Goal: Task Accomplishment & Management: Manage account settings

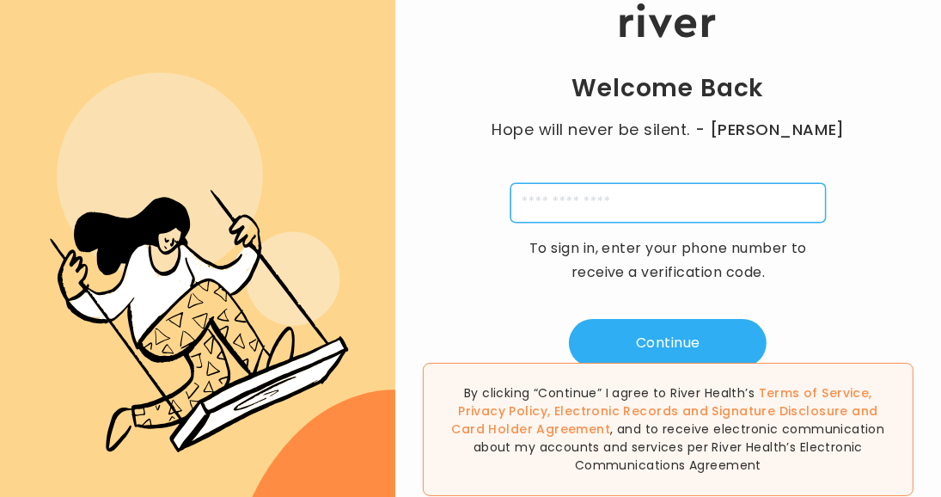
click at [643, 193] on input "tel" at bounding box center [668, 203] width 315 height 40
type input "**********"
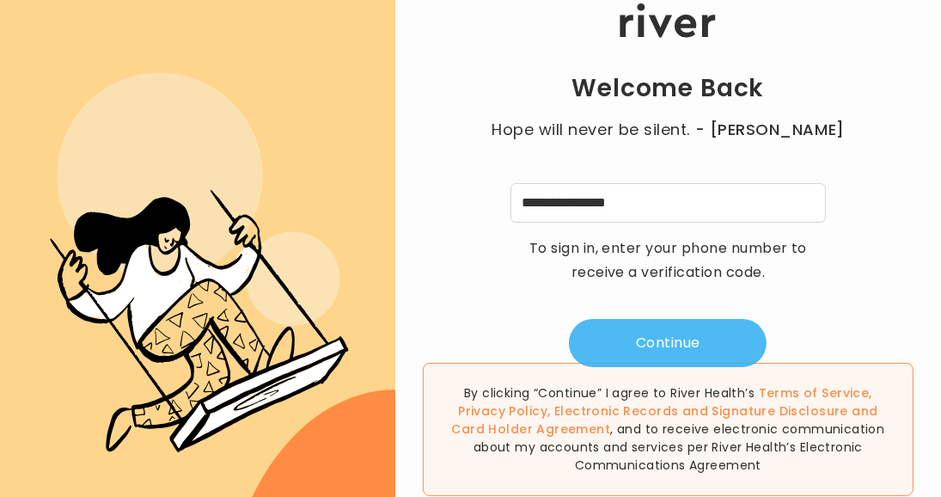
click at [677, 328] on button "Continue" at bounding box center [668, 343] width 198 height 48
type input "*"
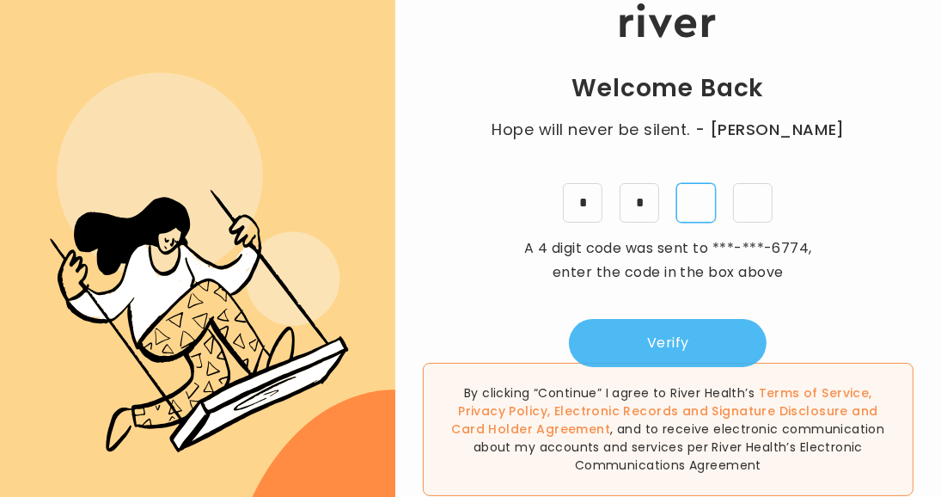
type input "*"
click at [610, 347] on button "Verify" at bounding box center [668, 343] width 198 height 48
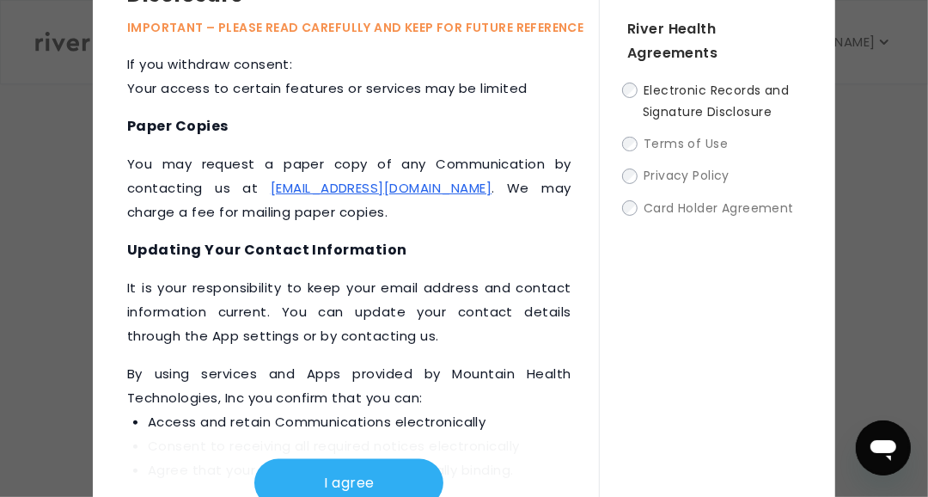
scroll to position [1095, 0]
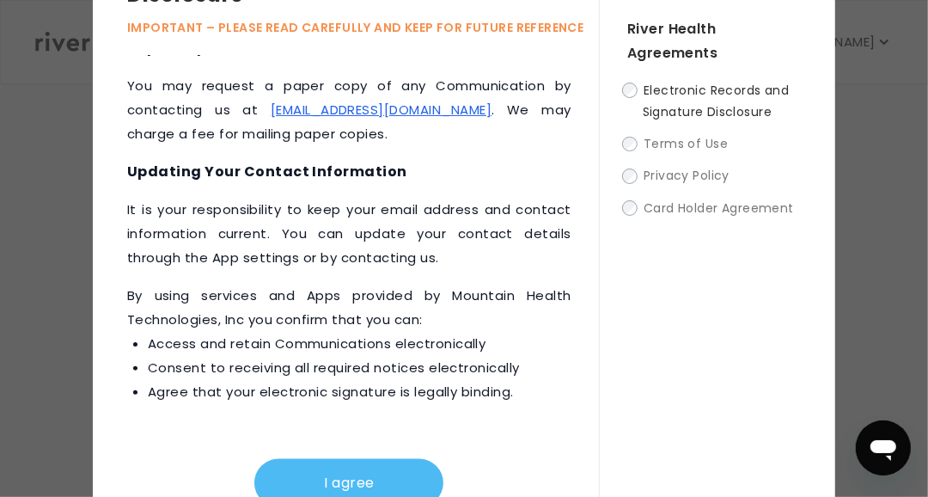
click at [315, 475] on button "I agree" at bounding box center [348, 483] width 189 height 48
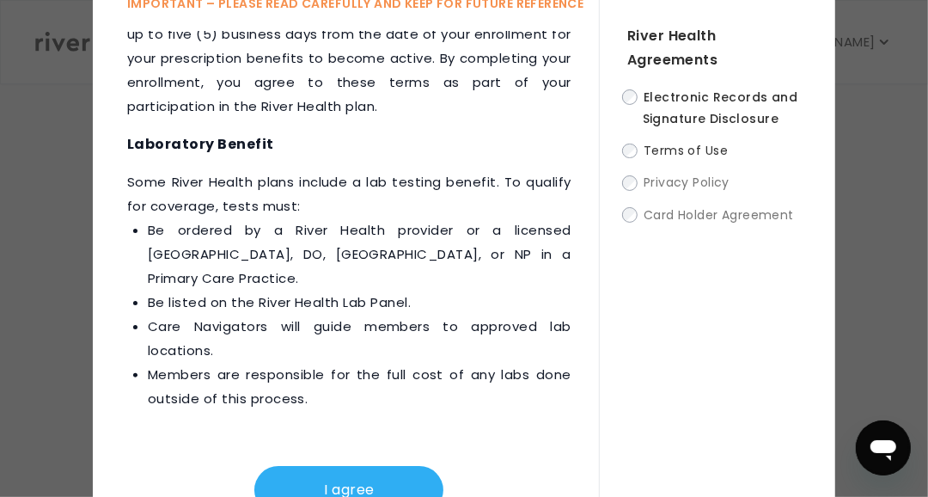
scroll to position [123, 0]
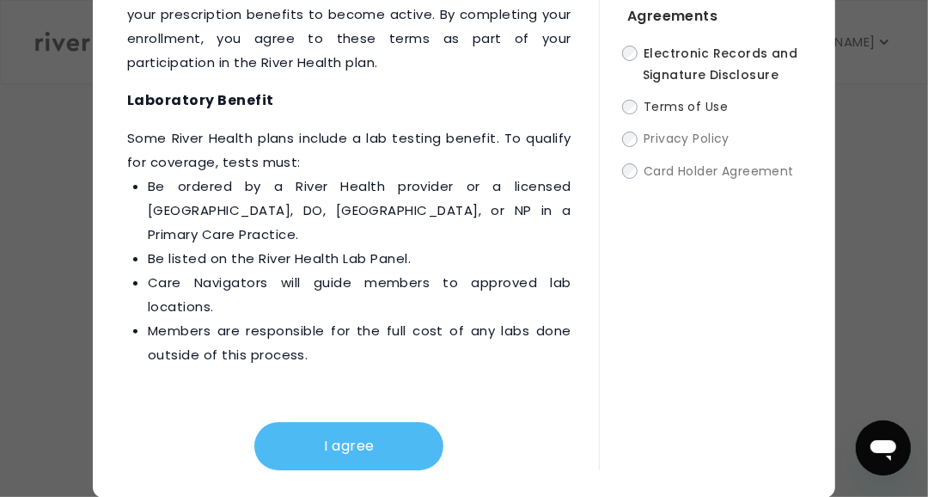
click at [321, 438] on button "I agree" at bounding box center [348, 446] width 189 height 48
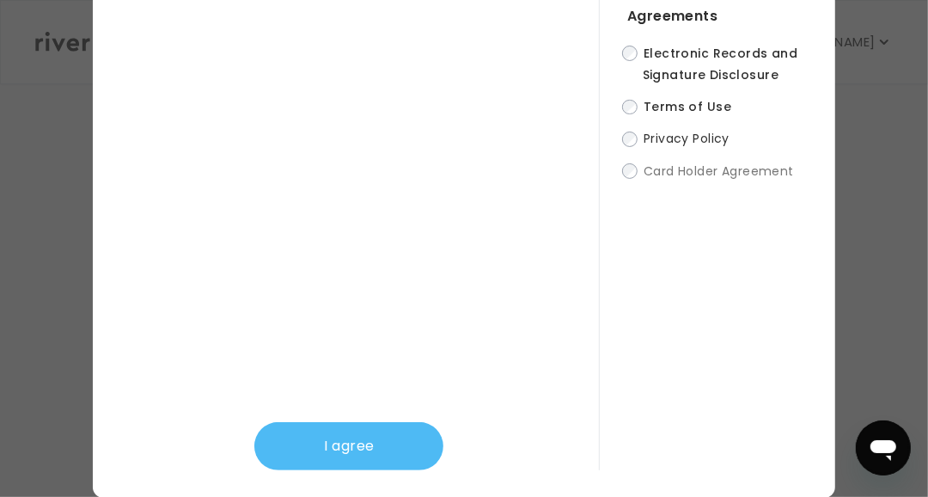
click at [353, 433] on button "I agree" at bounding box center [348, 446] width 189 height 48
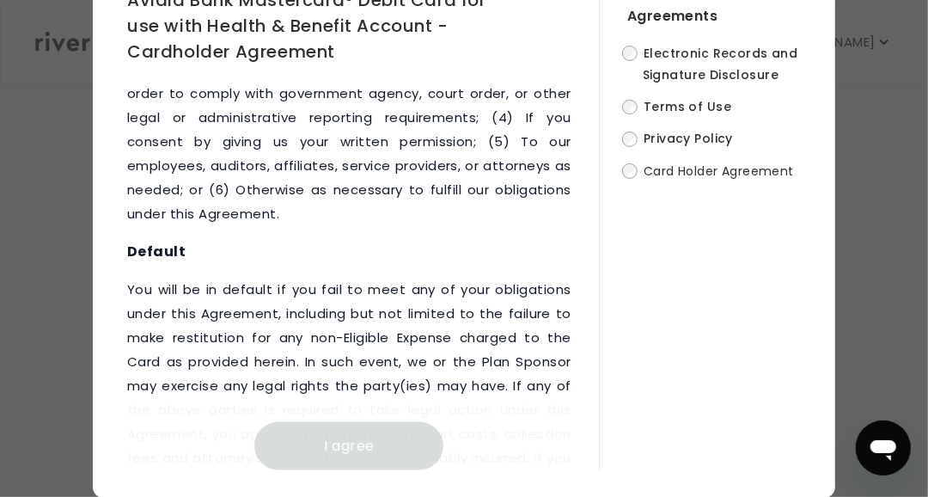
scroll to position [12313, 0]
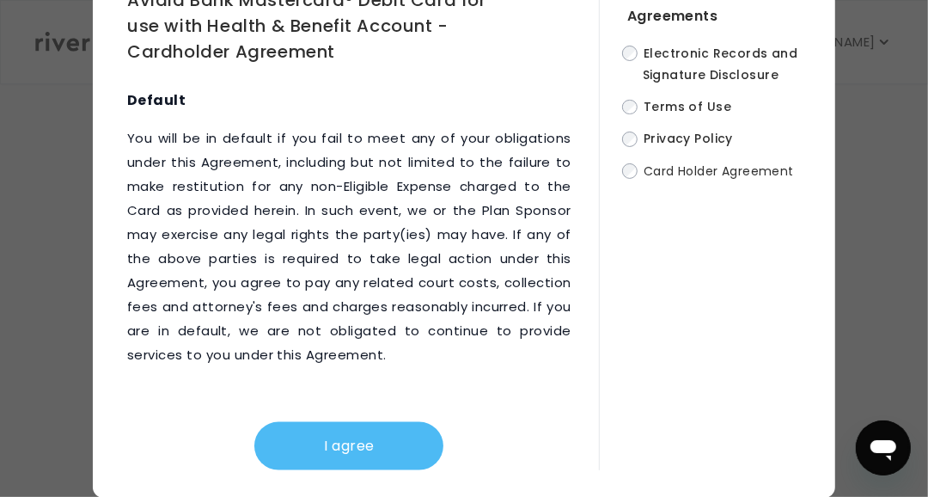
click at [346, 451] on button "I agree" at bounding box center [348, 446] width 189 height 48
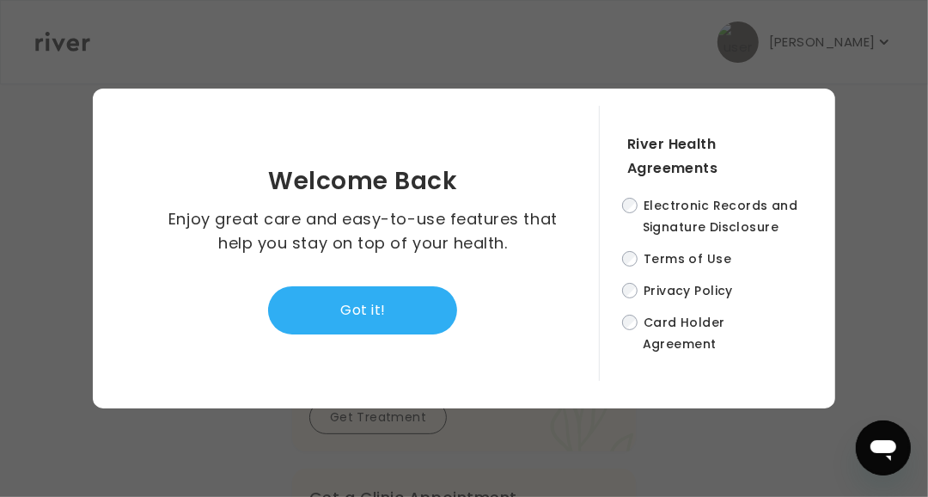
scroll to position [0, 0]
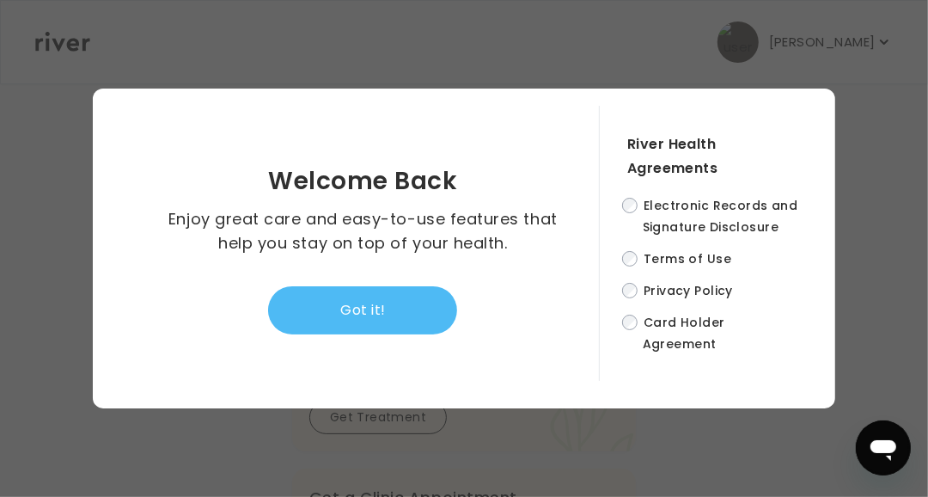
click at [320, 301] on button "Got it!" at bounding box center [362, 310] width 189 height 48
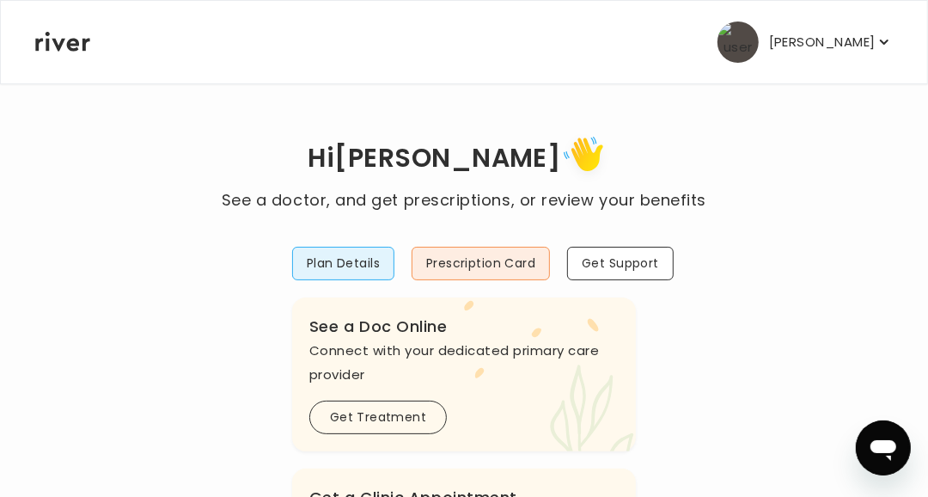
click at [889, 42] on icon "button" at bounding box center [884, 42] width 17 height 17
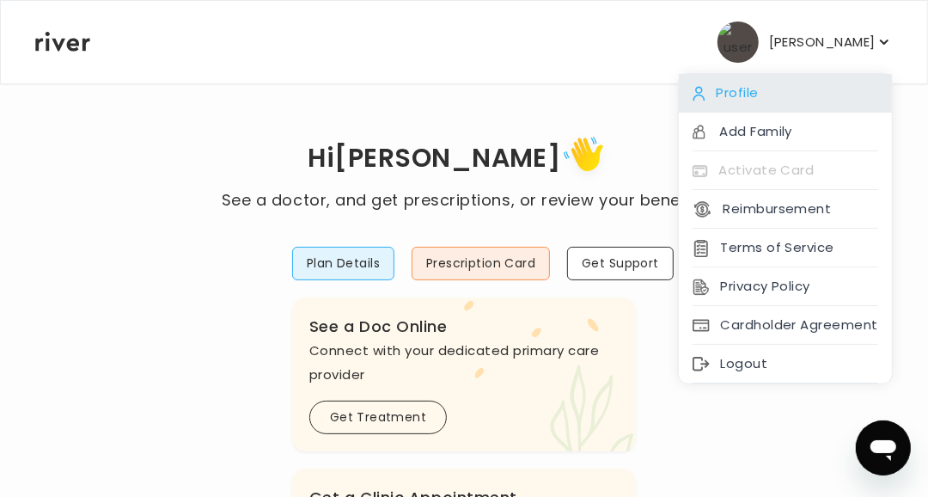
click at [736, 90] on div "Profile" at bounding box center [785, 93] width 213 height 39
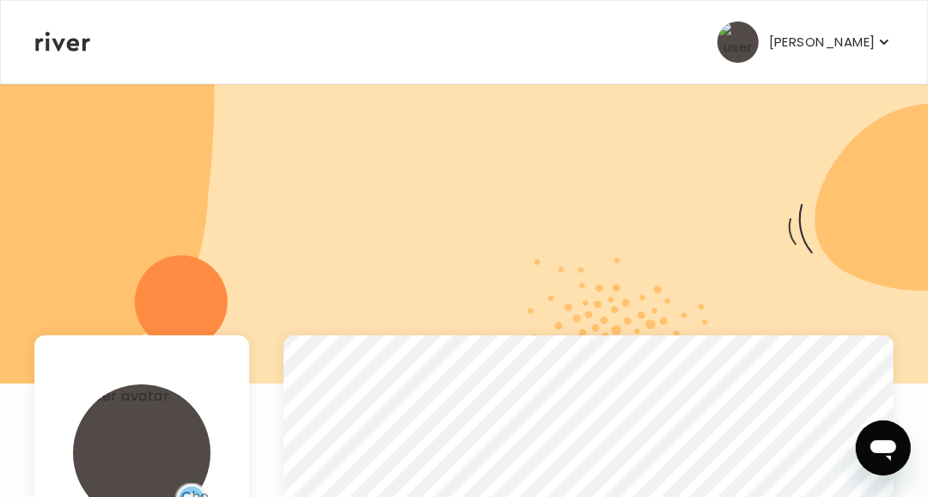
click at [871, 45] on p "[PERSON_NAME]" at bounding box center [822, 42] width 107 height 24
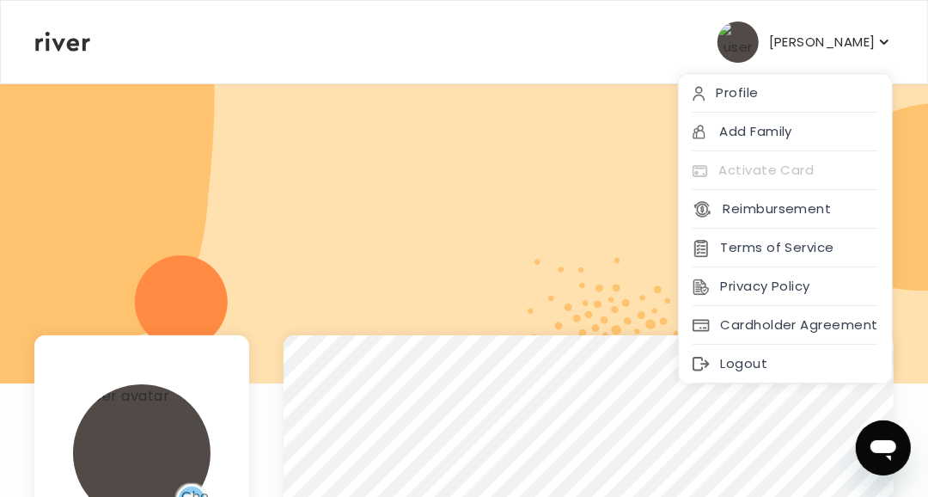
click at [58, 45] on icon at bounding box center [62, 42] width 55 height 20
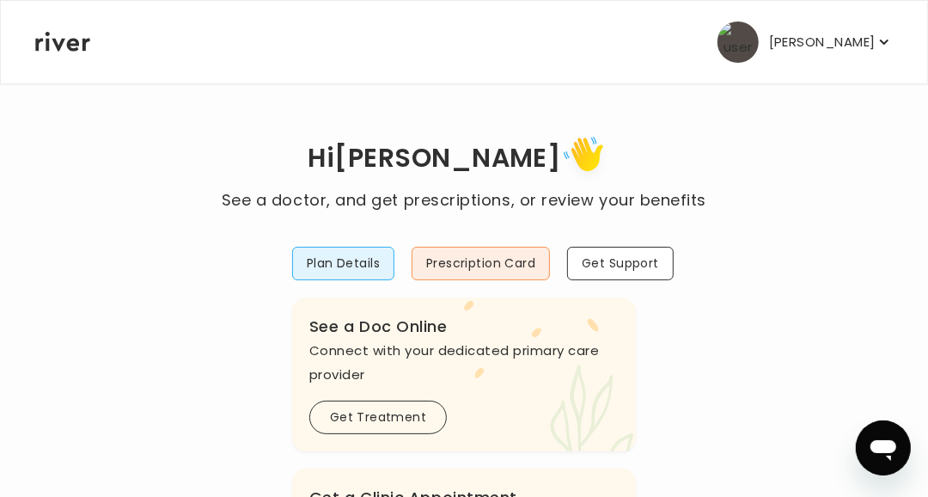
click at [884, 46] on icon "button" at bounding box center [884, 42] width 17 height 17
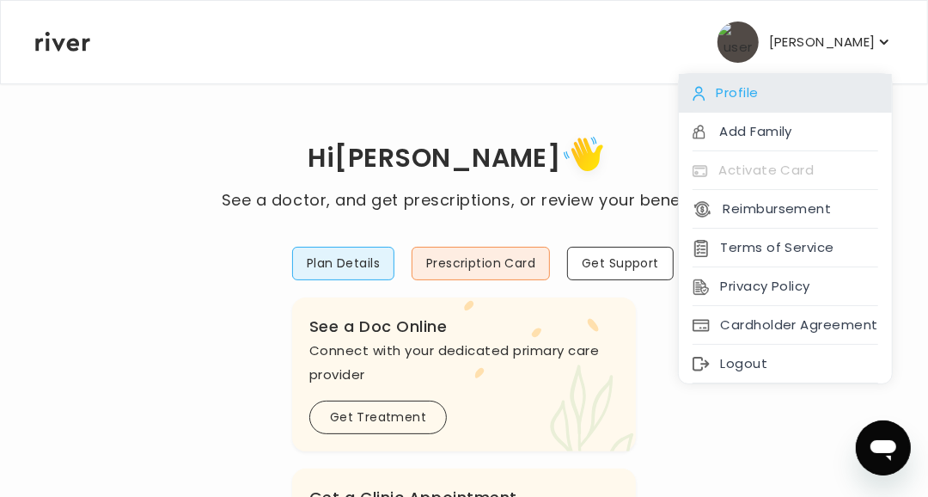
click at [786, 74] on div "Profile" at bounding box center [785, 93] width 213 height 39
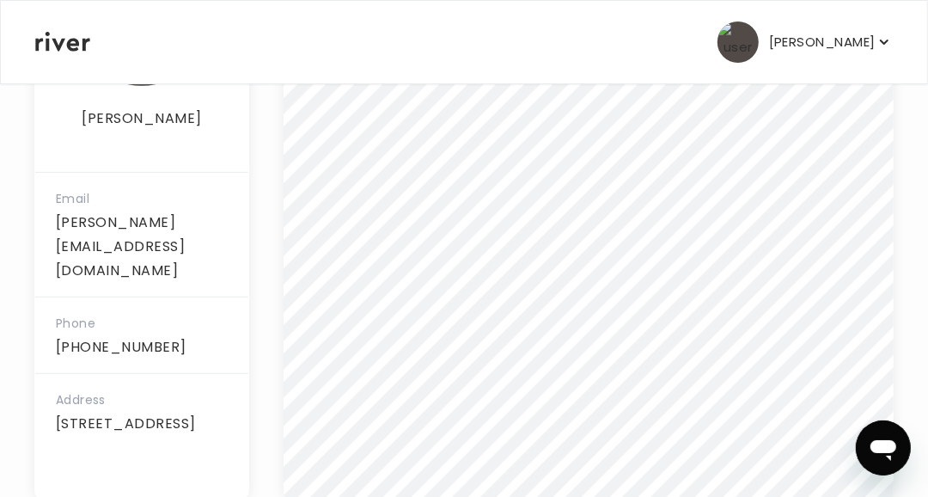
scroll to position [487, 0]
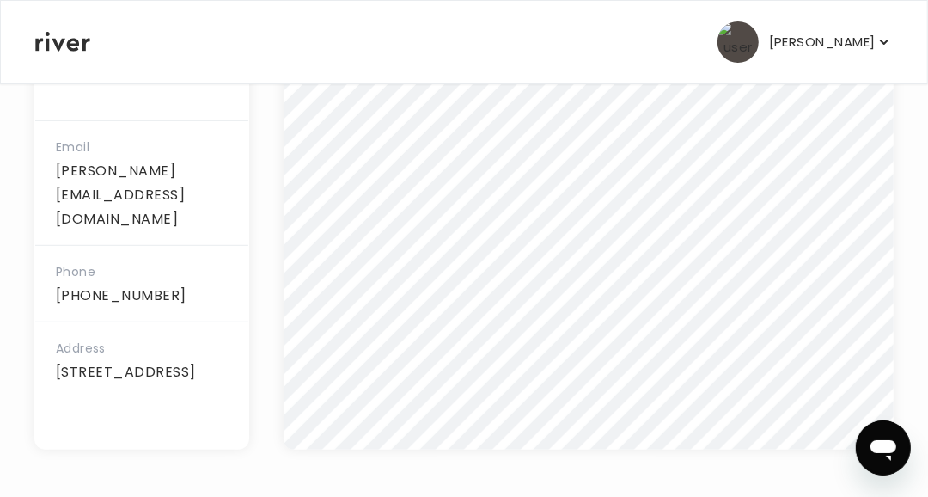
click at [82, 371] on p "[STREET_ADDRESS]" at bounding box center [142, 372] width 172 height 24
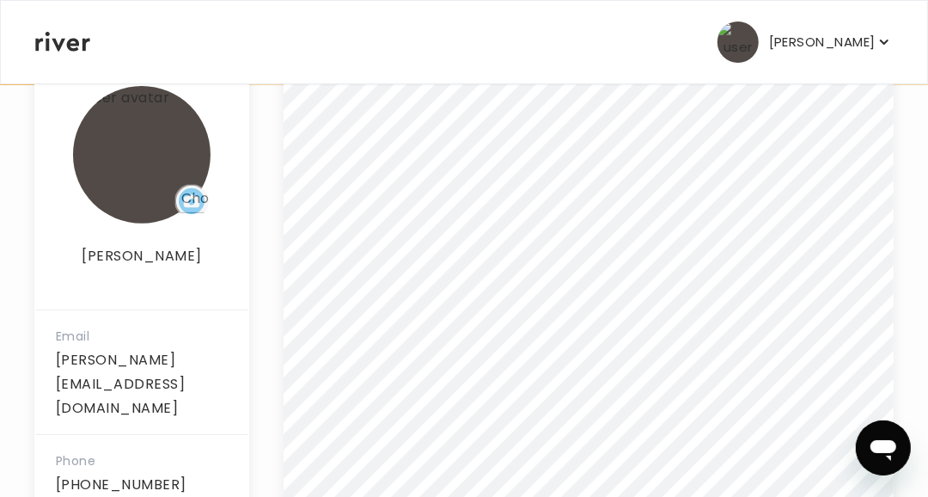
scroll to position [344, 0]
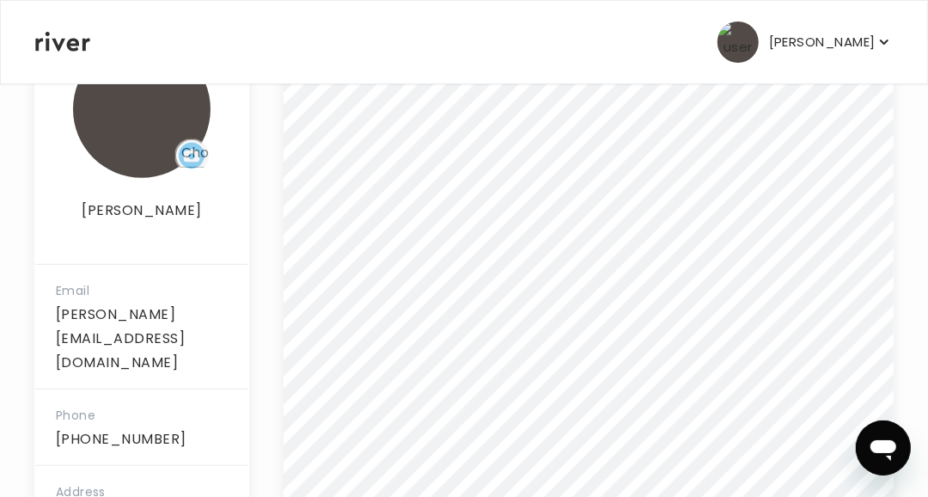
click at [217, 181] on div "[PERSON_NAME] Email [PERSON_NAME][EMAIL_ADDRESS][DOMAIN_NAME] Phone [PHONE_NUMB…" at bounding box center [464, 292] width 860 height 602
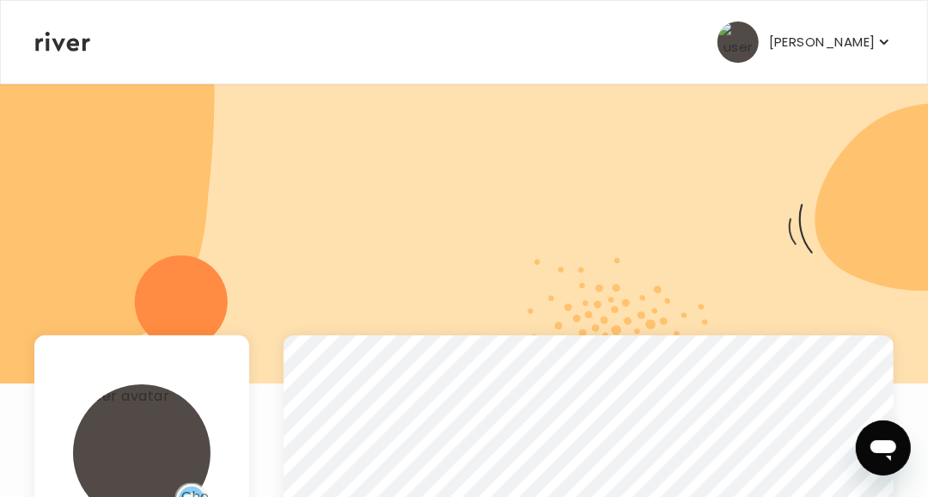
scroll to position [172, 0]
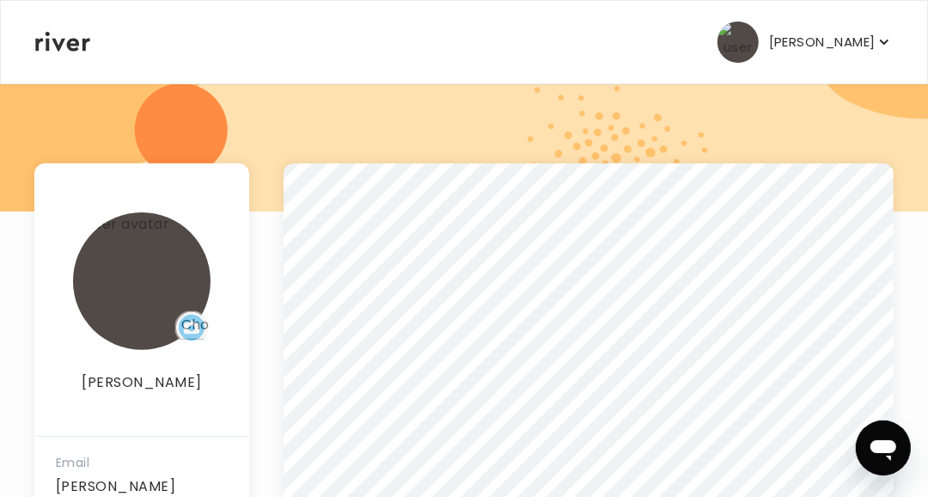
click at [101, 261] on img at bounding box center [142, 281] width 138 height 138
click at [718, 47] on img "button" at bounding box center [738, 41] width 41 height 41
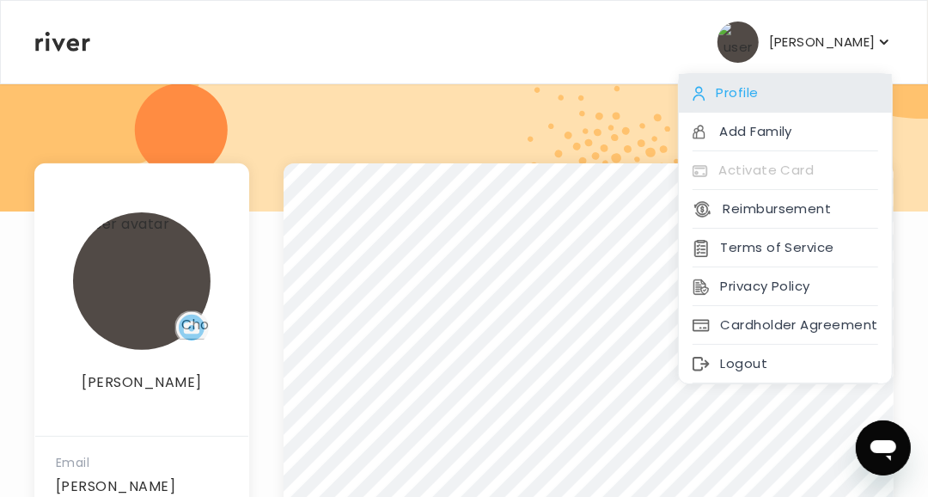
click at [725, 82] on div "Profile" at bounding box center [785, 93] width 213 height 39
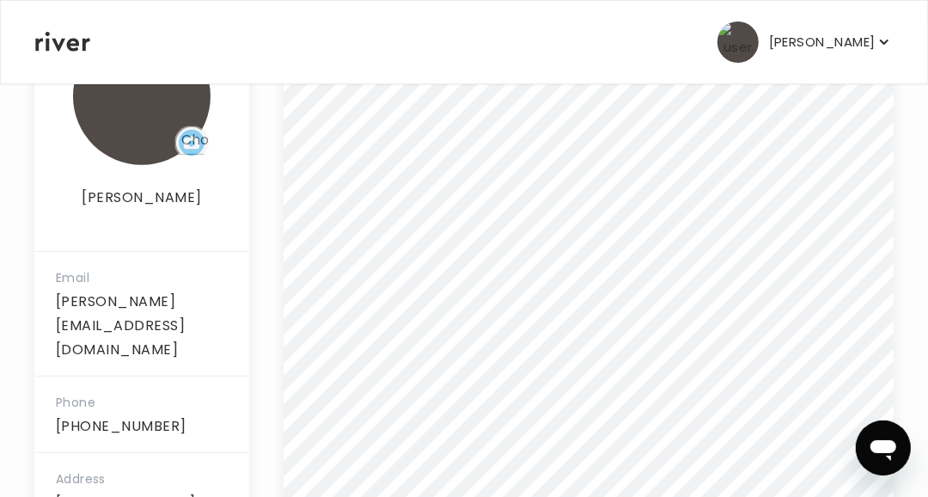
scroll to position [430, 0]
